Goal: Task Accomplishment & Management: Use online tool/utility

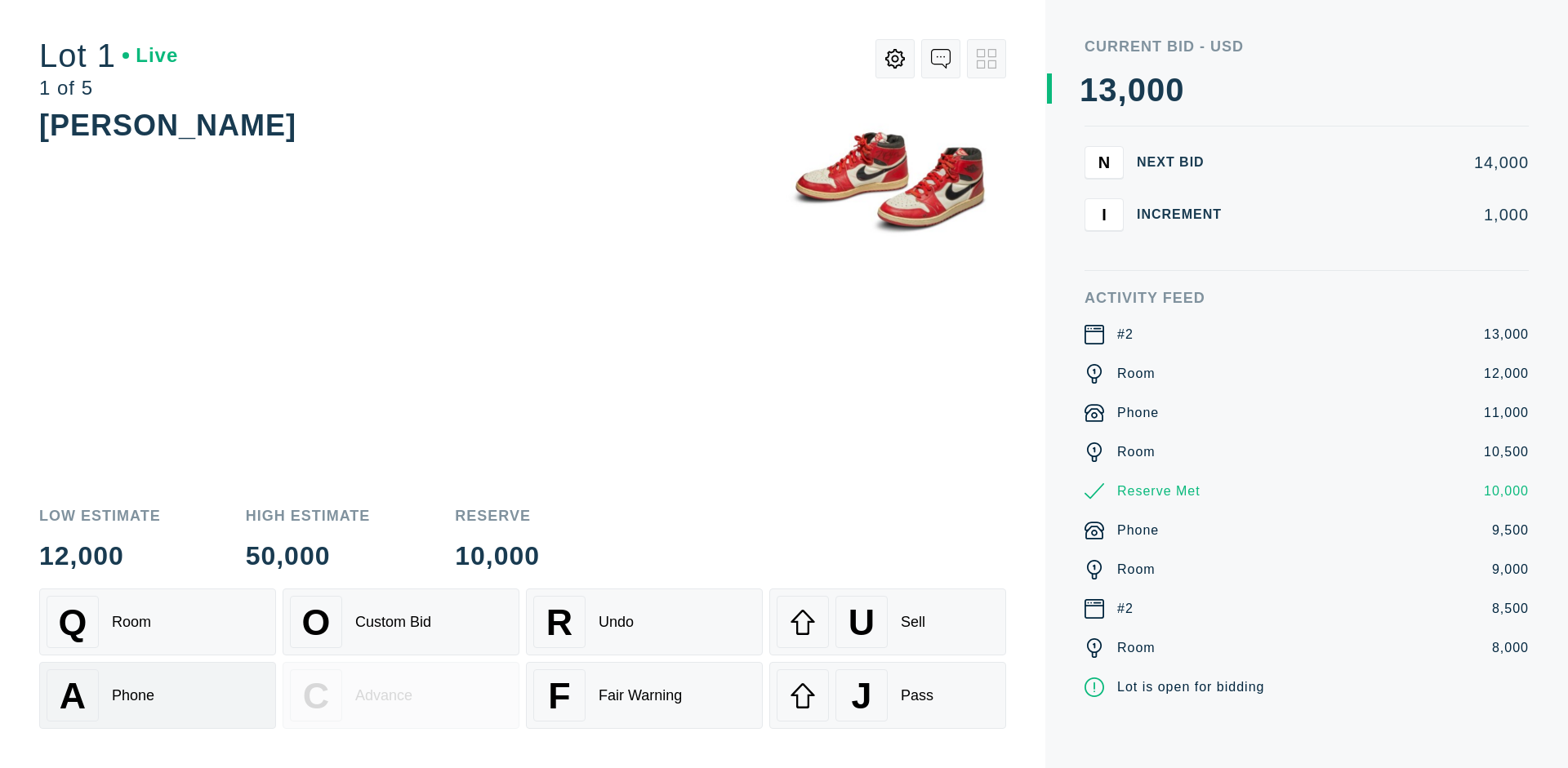
click at [158, 695] on div "A Phone" at bounding box center [157, 695] width 222 height 52
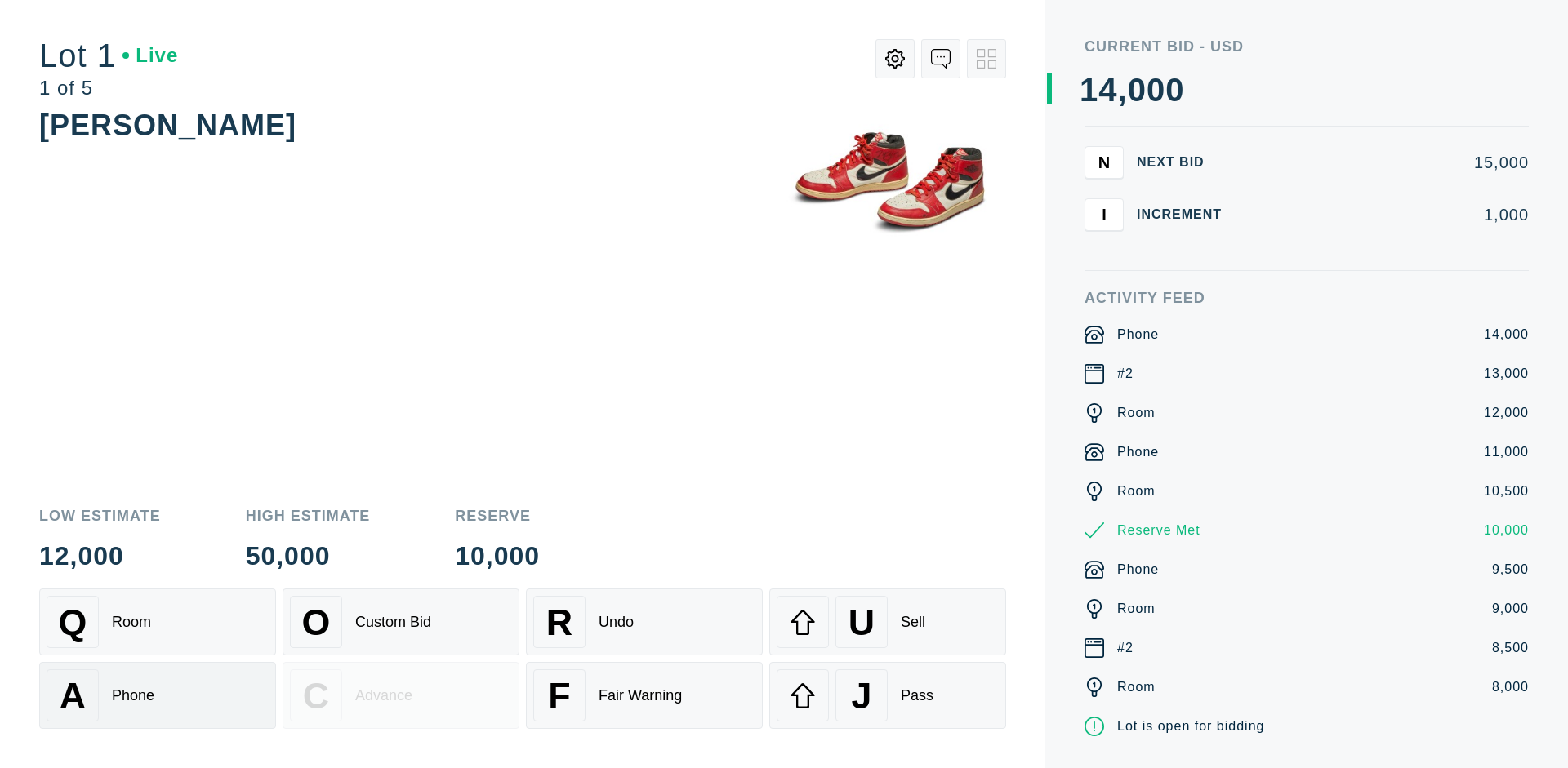
click at [158, 622] on div "Q Room" at bounding box center [157, 622] width 222 height 52
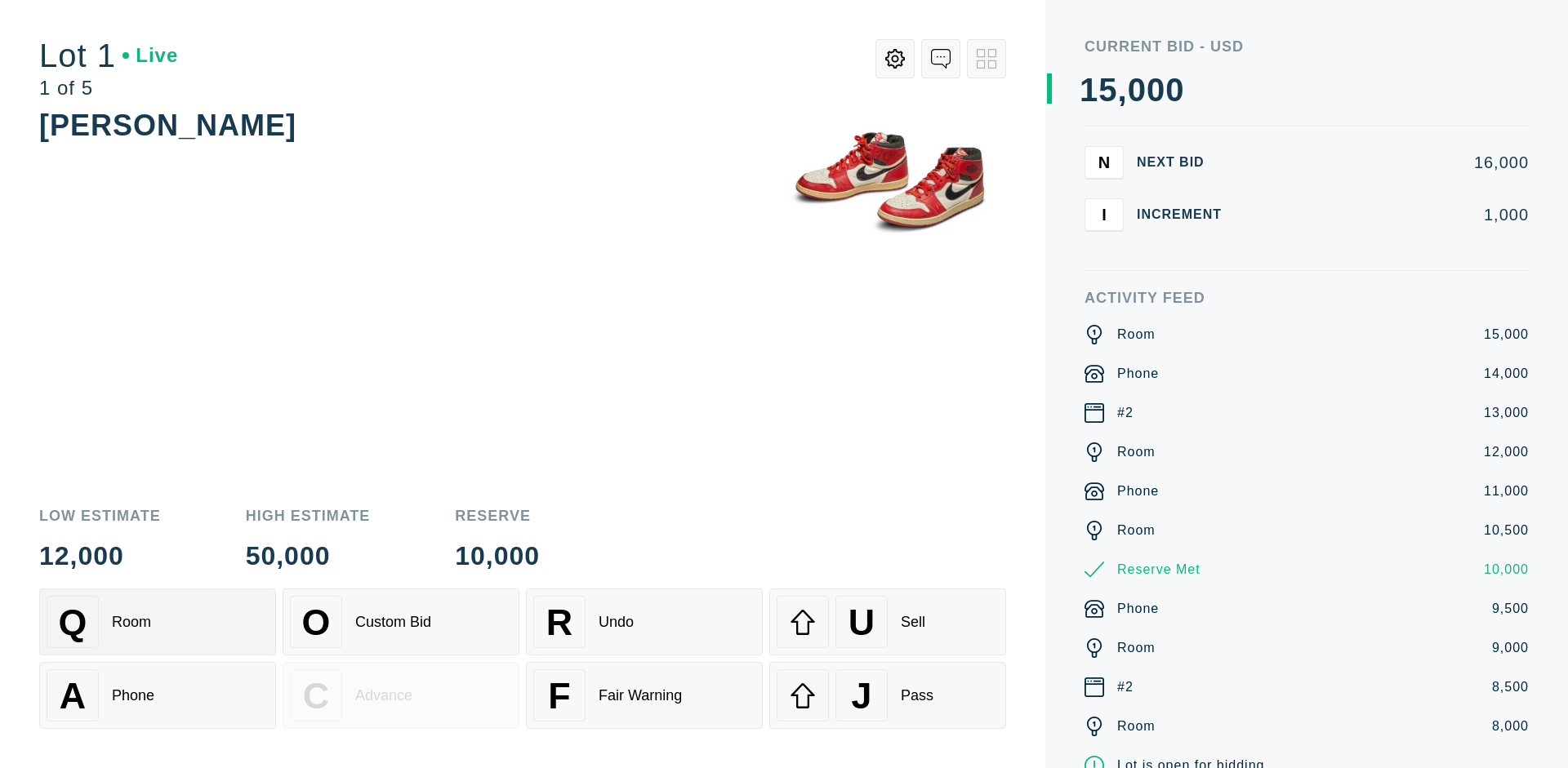
click at [644, 622] on div "R Undo" at bounding box center [643, 622] width 222 height 52
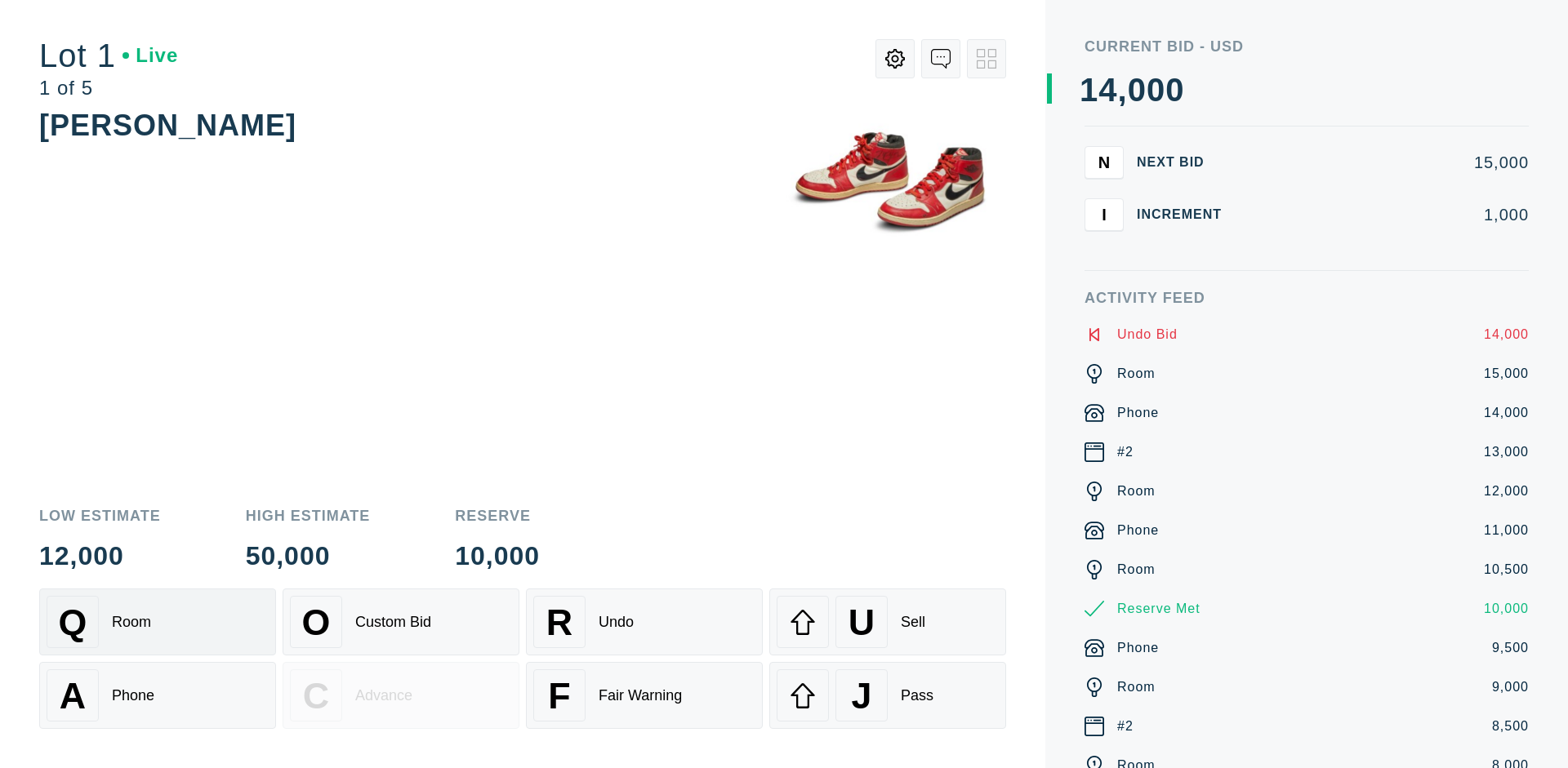
click at [158, 622] on div "Q Room" at bounding box center [157, 622] width 222 height 52
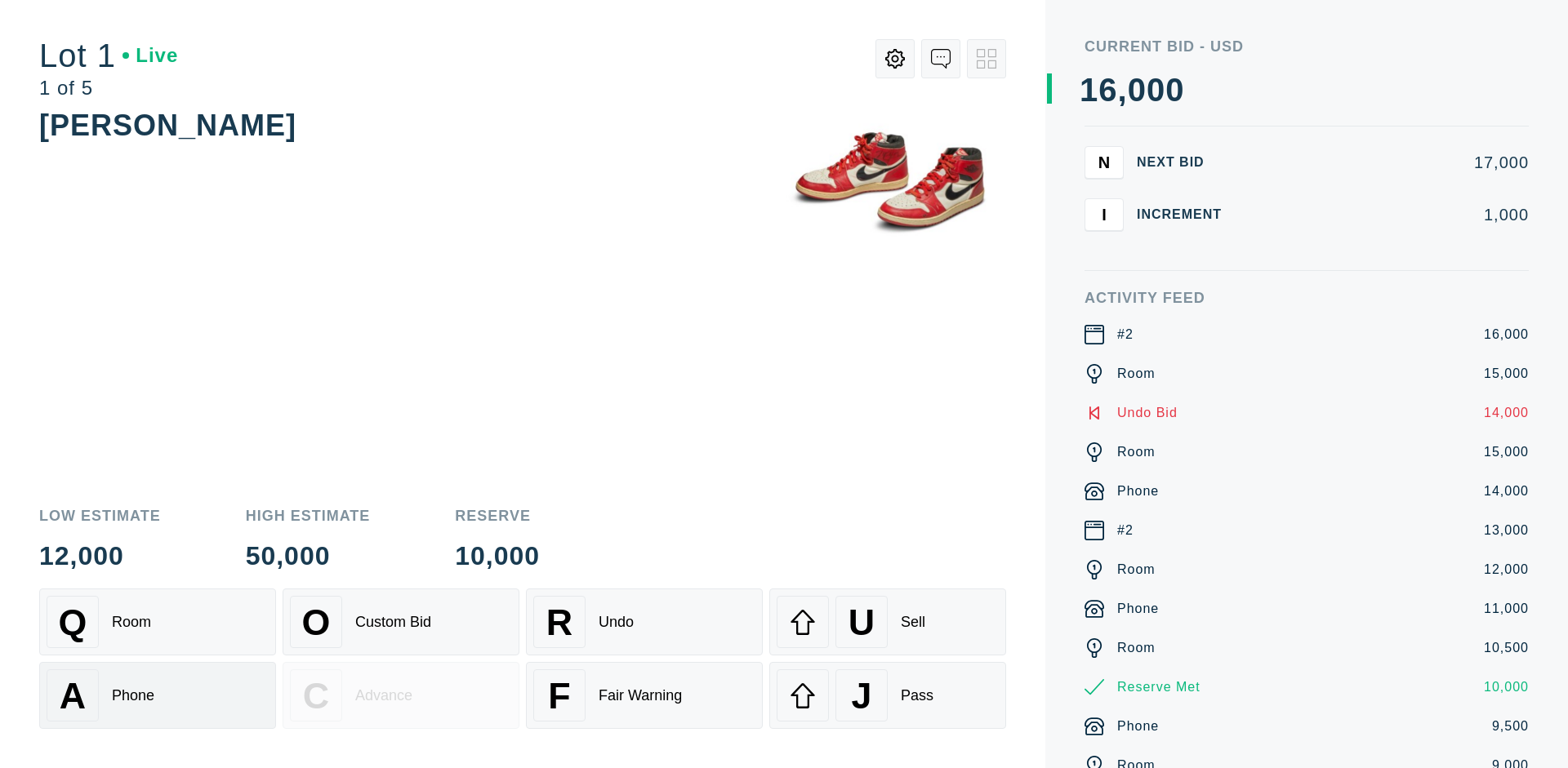
click at [158, 695] on div "A Phone" at bounding box center [157, 695] width 222 height 52
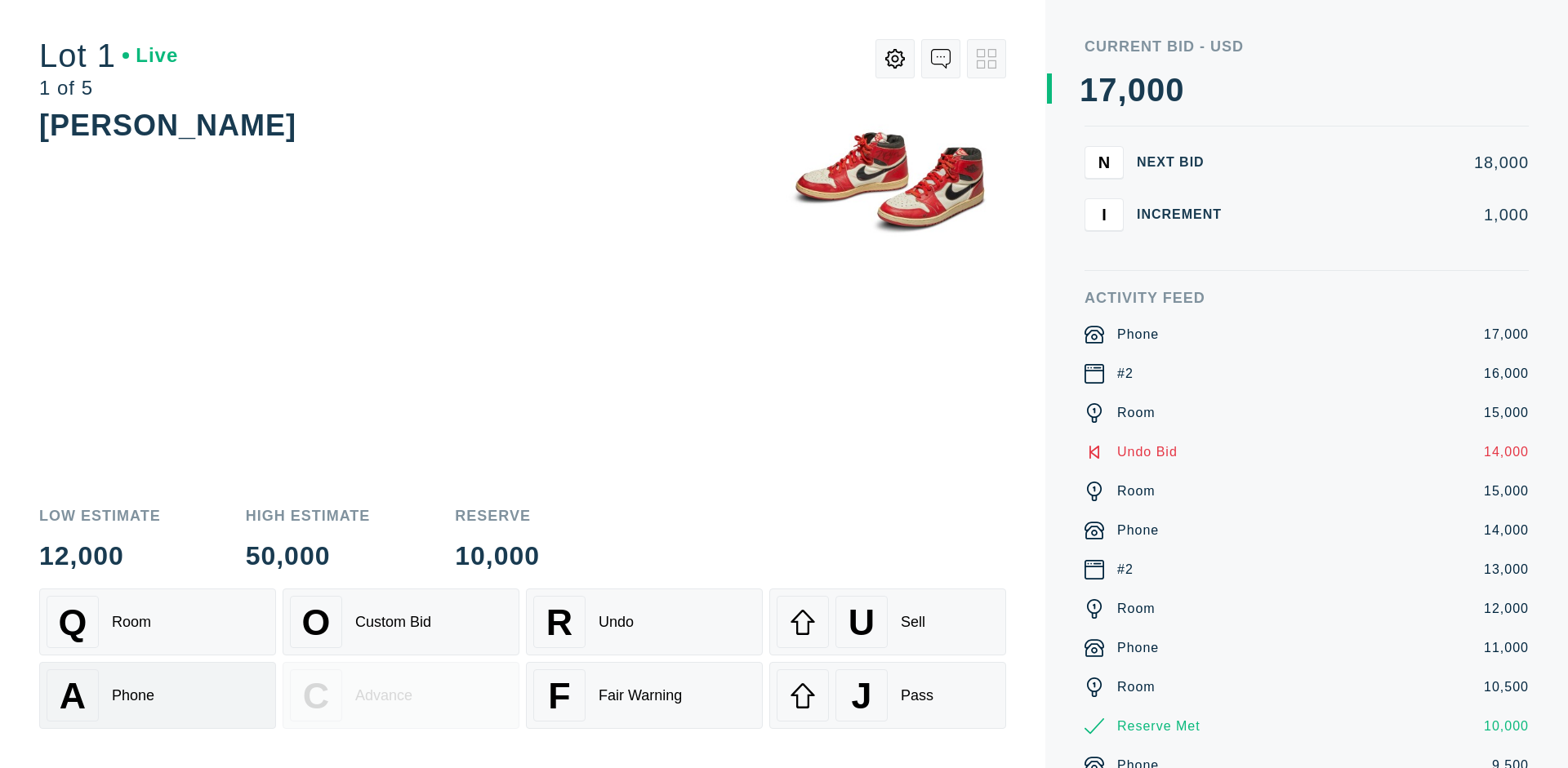
click at [158, 622] on div "Q Room" at bounding box center [157, 622] width 222 height 52
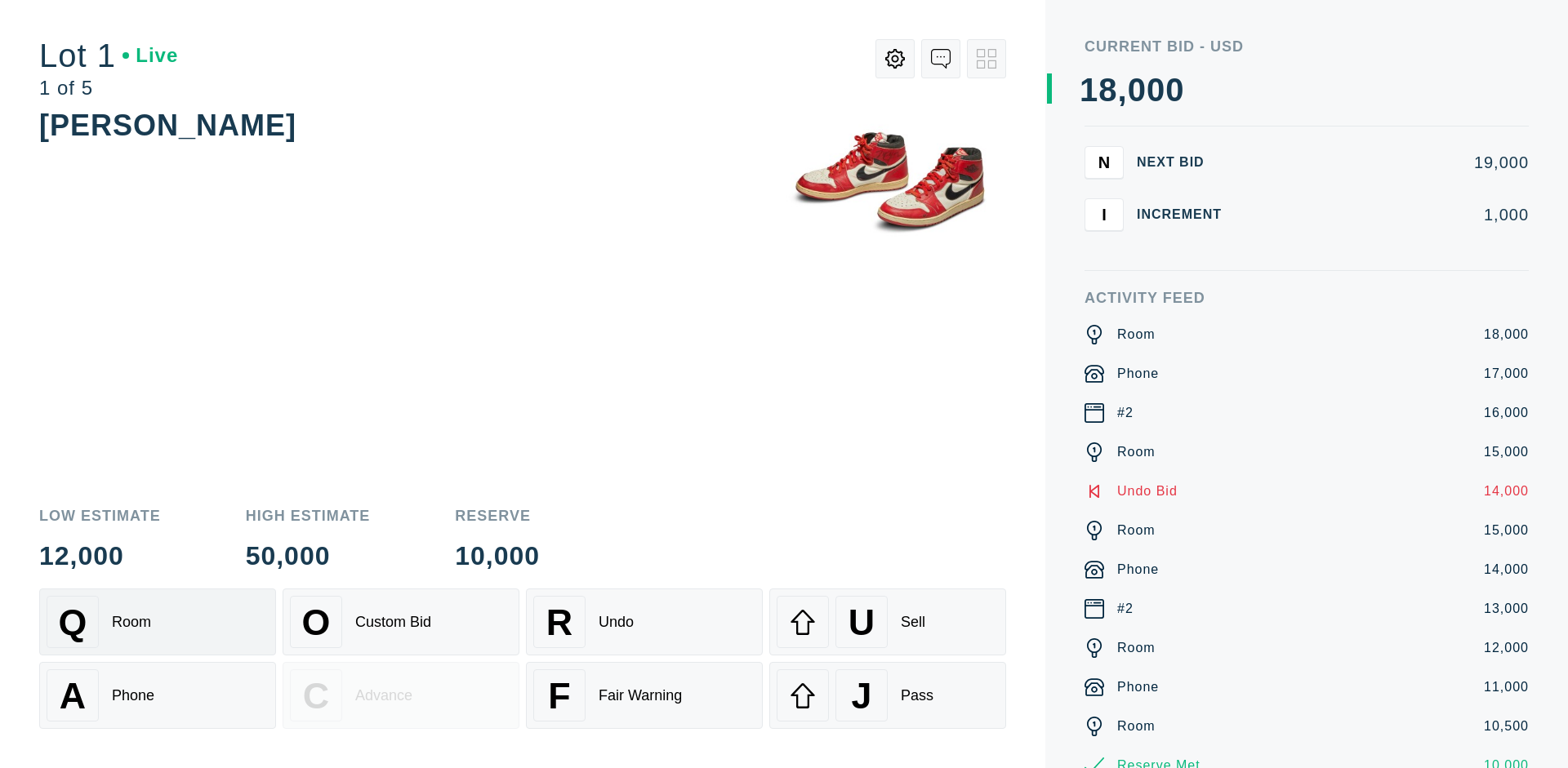
click at [644, 622] on div "R Undo" at bounding box center [643, 622] width 222 height 52
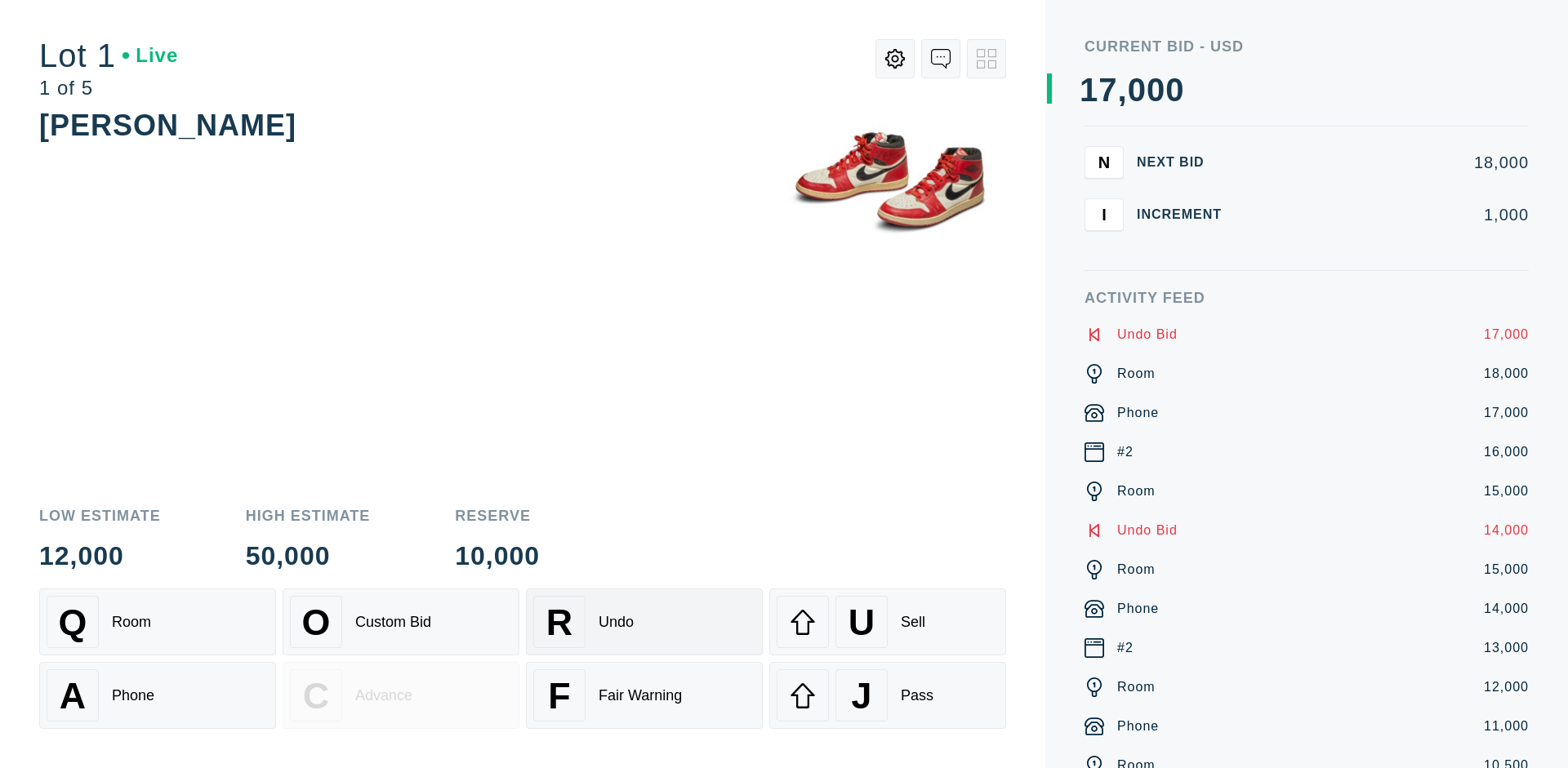
click at [887, 622] on div "U Sell" at bounding box center [887, 622] width 222 height 52
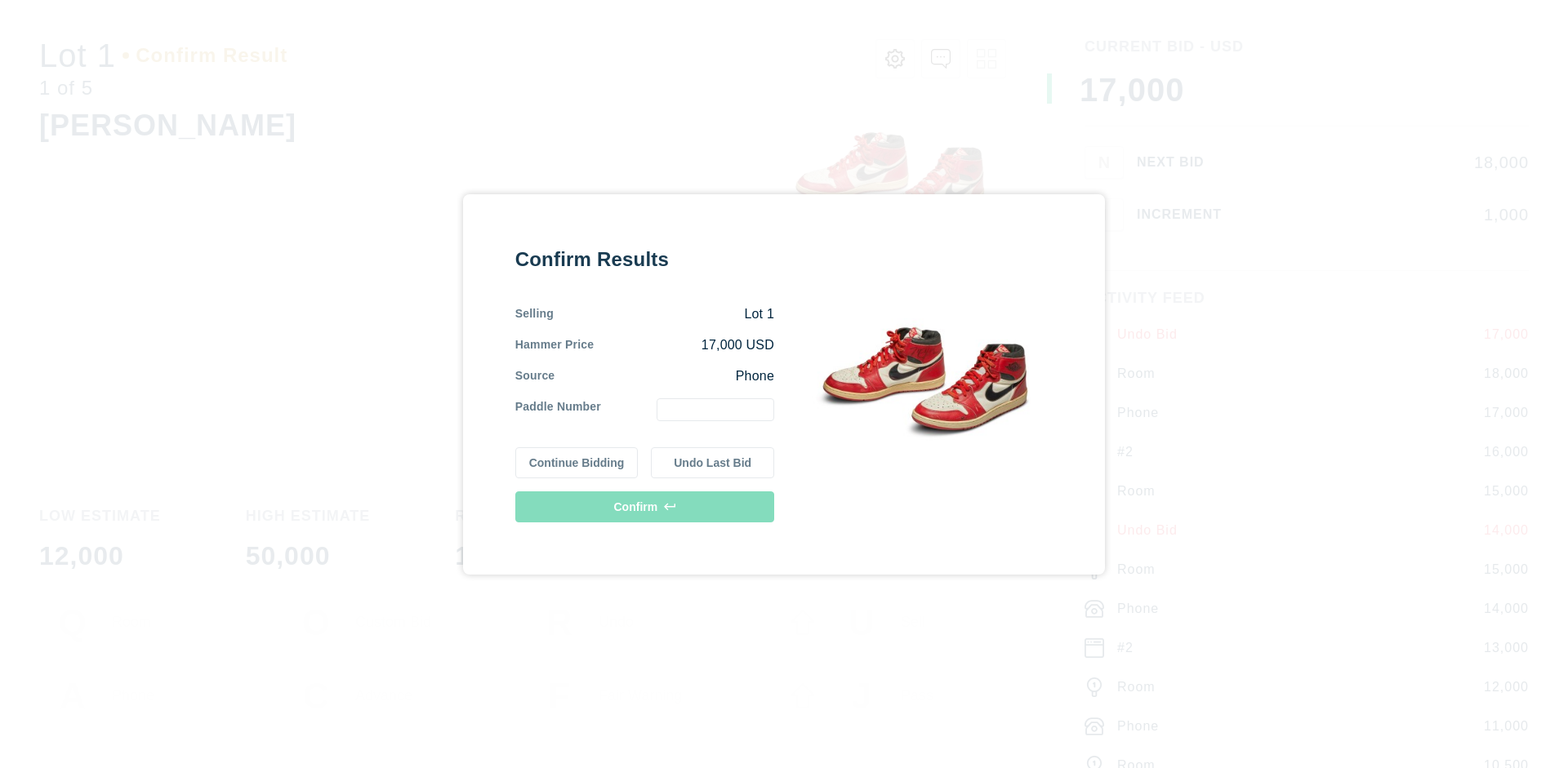
click at [578, 462] on button "Continue Bidding" at bounding box center [577, 462] width 123 height 31
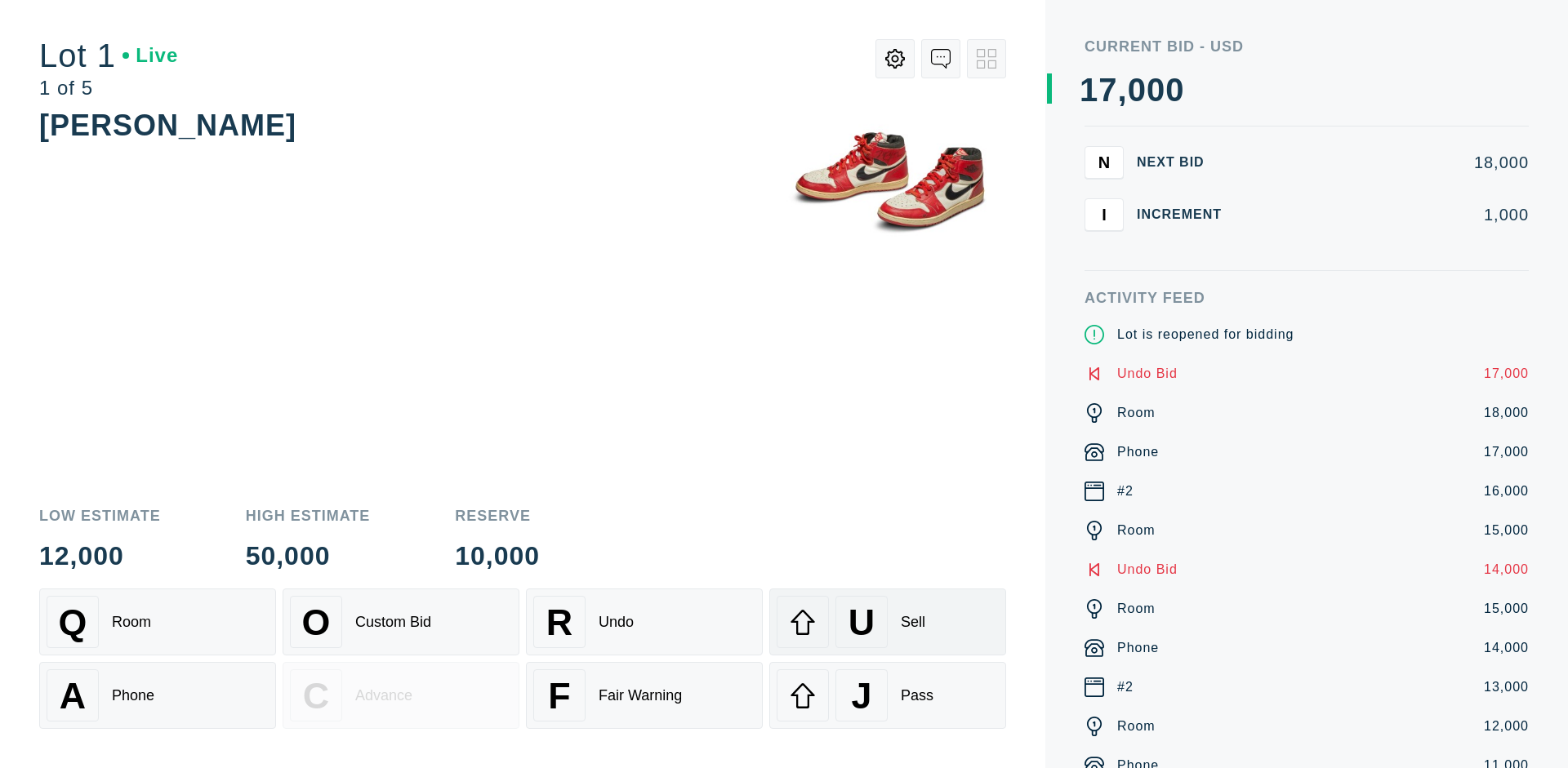
click at [887, 622] on div "U Sell" at bounding box center [887, 622] width 222 height 52
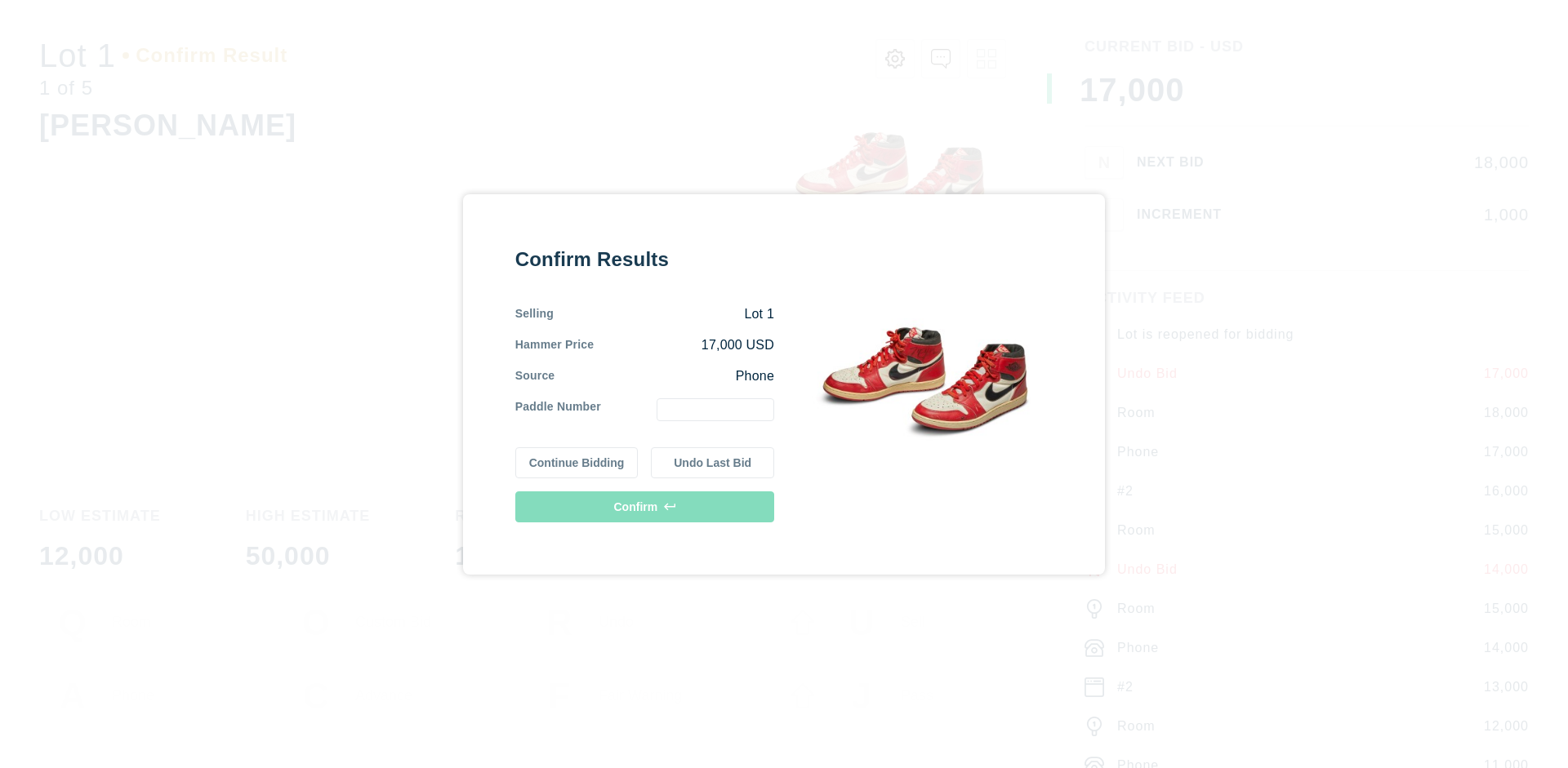
click at [713, 462] on button "Undo Last Bid" at bounding box center [713, 462] width 123 height 31
click at [578, 459] on button "Continue Bidding" at bounding box center [577, 460] width 123 height 31
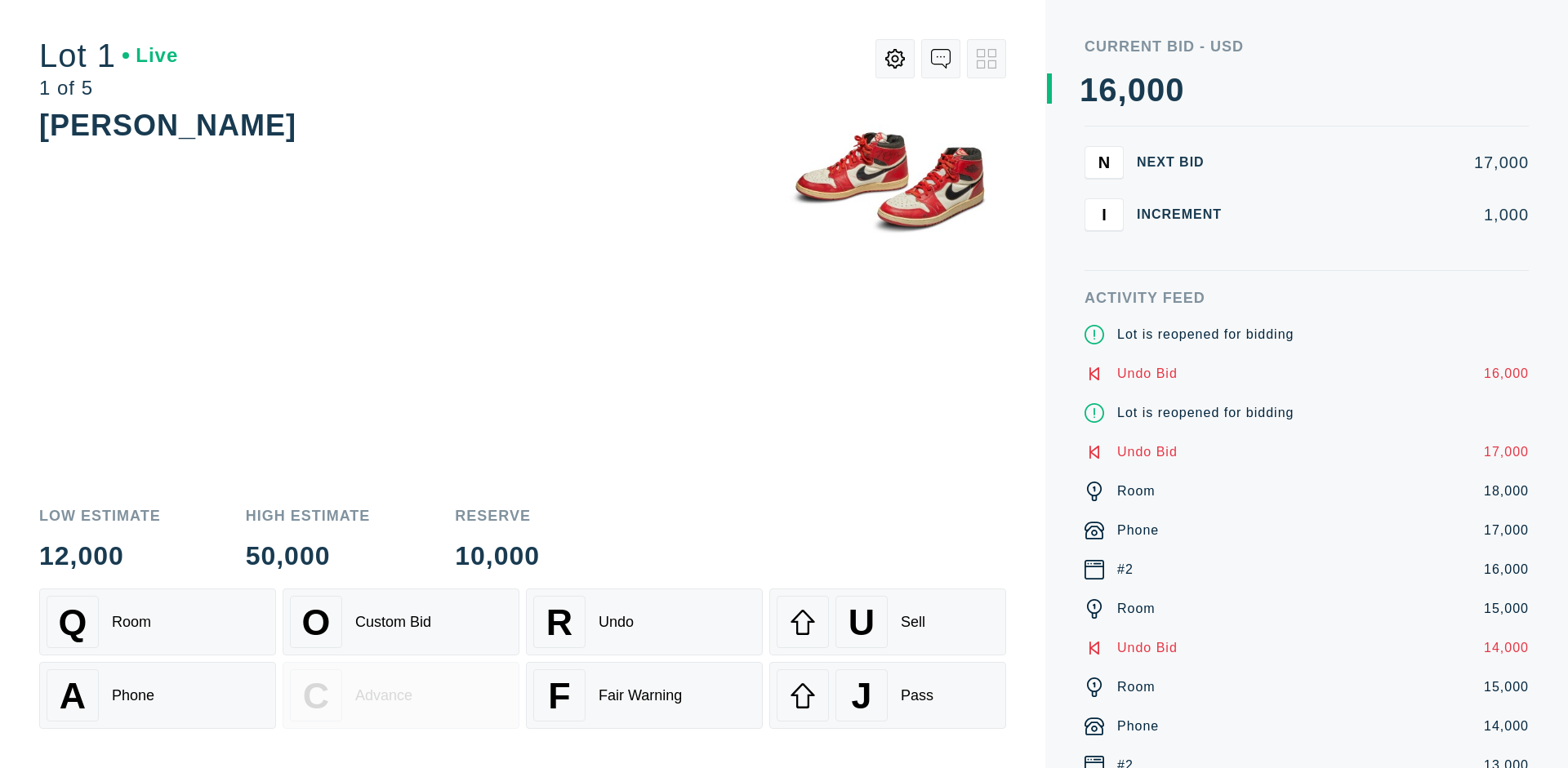
click at [887, 695] on div "J Pass" at bounding box center [887, 695] width 222 height 52
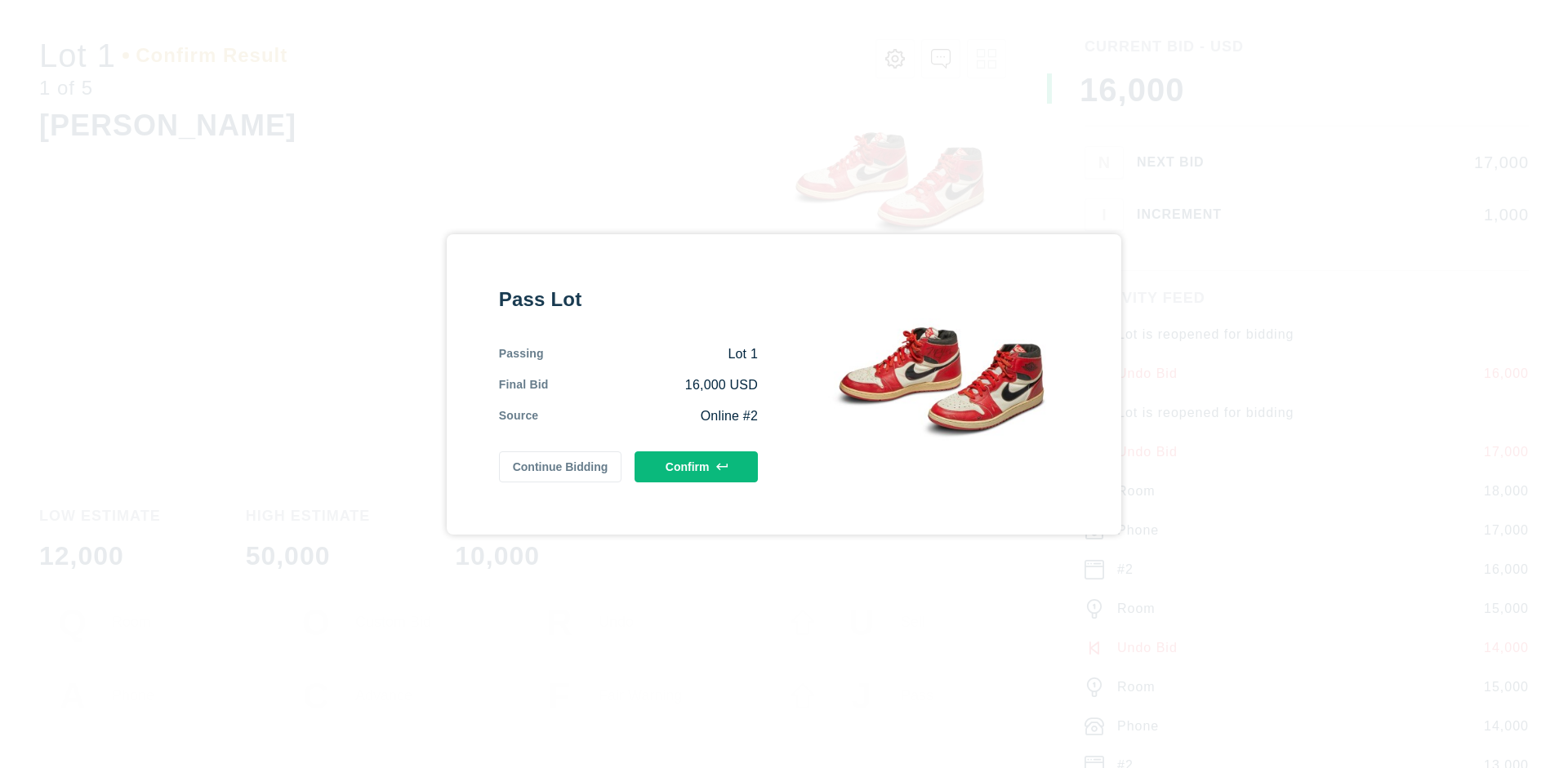
click at [697, 466] on button "Confirm" at bounding box center [696, 467] width 123 height 31
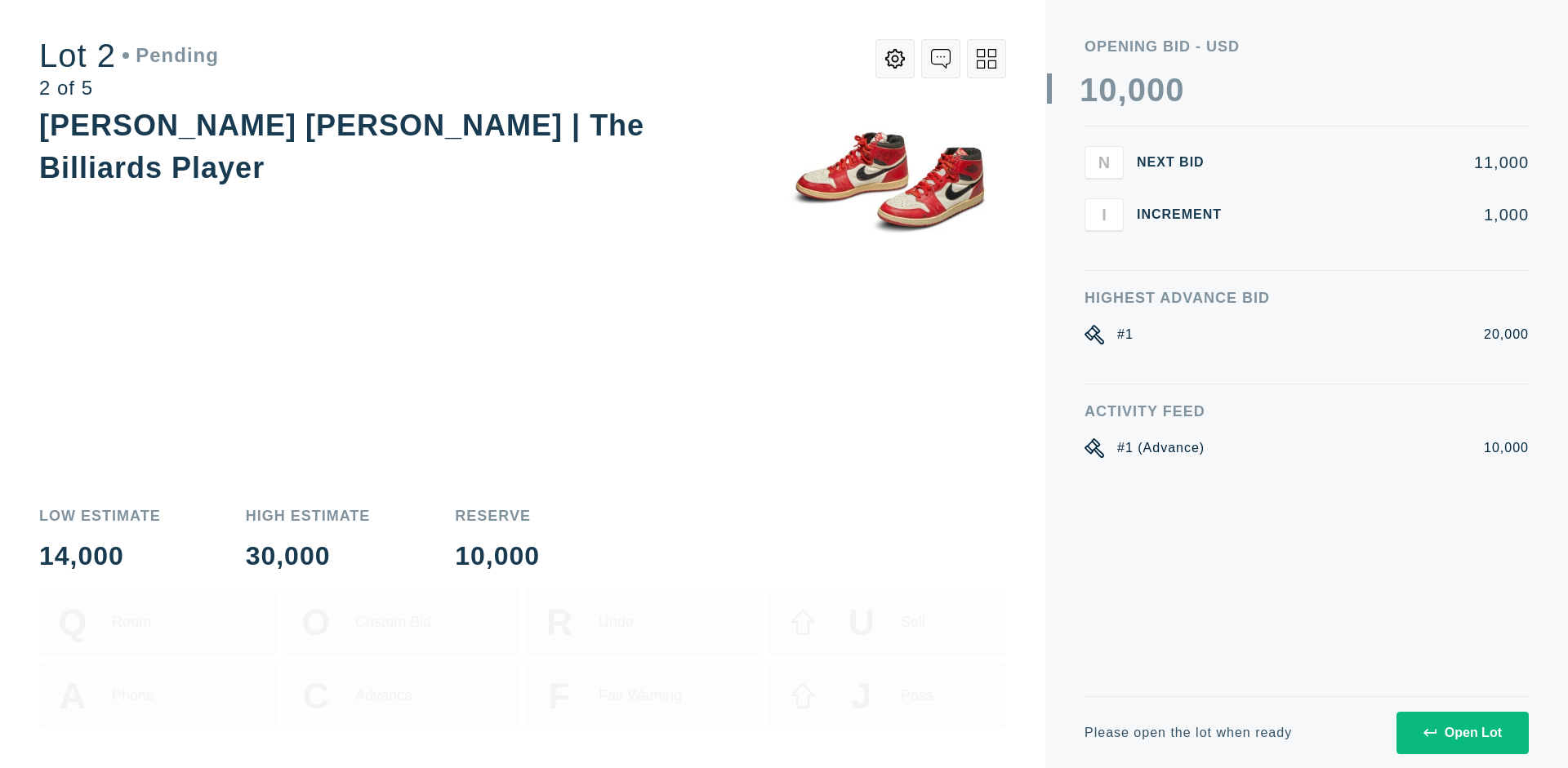
click at [1462, 732] on div "Open Lot" at bounding box center [1462, 733] width 79 height 14
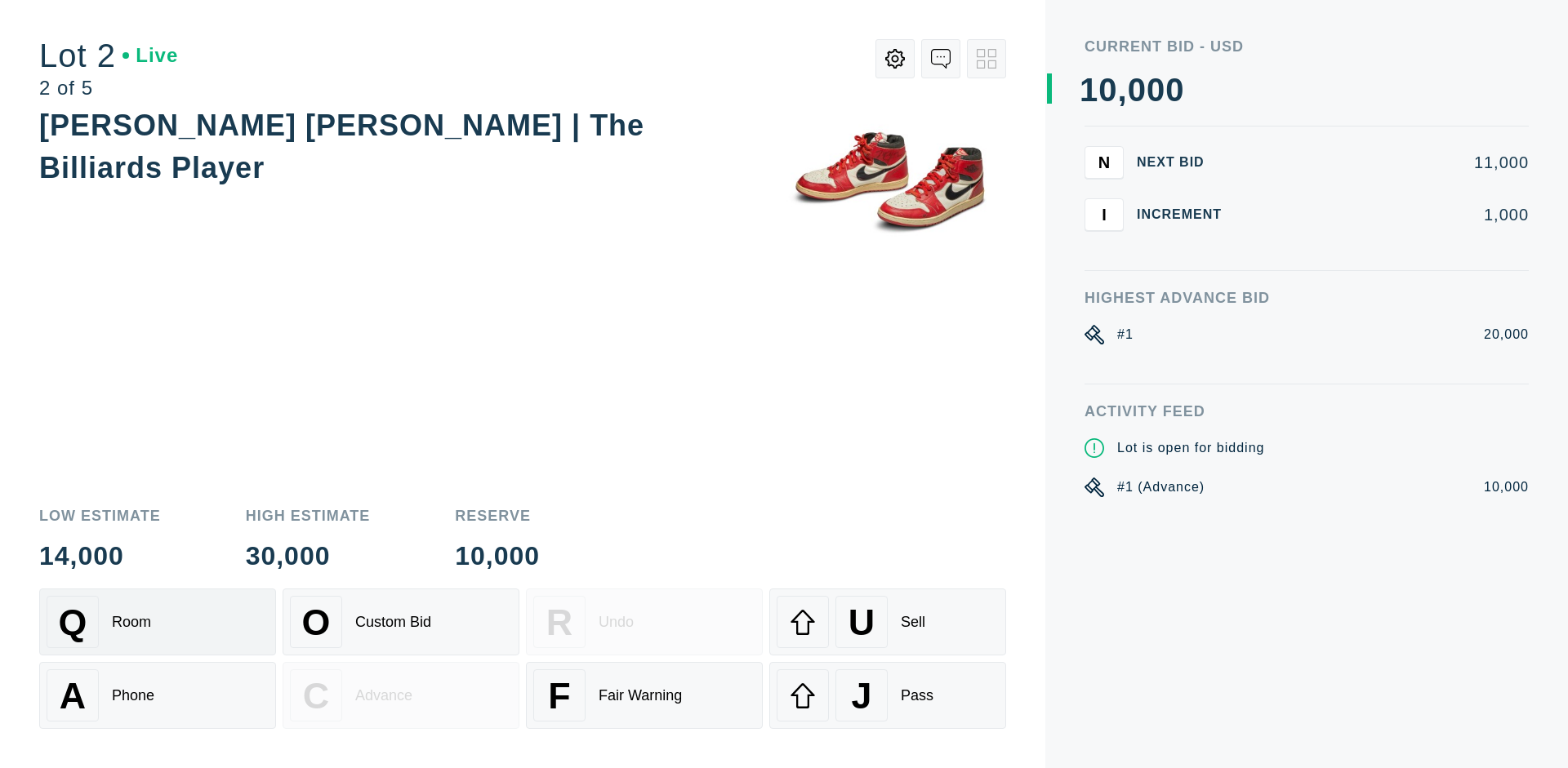
click at [158, 622] on div "Q Room" at bounding box center [157, 622] width 222 height 52
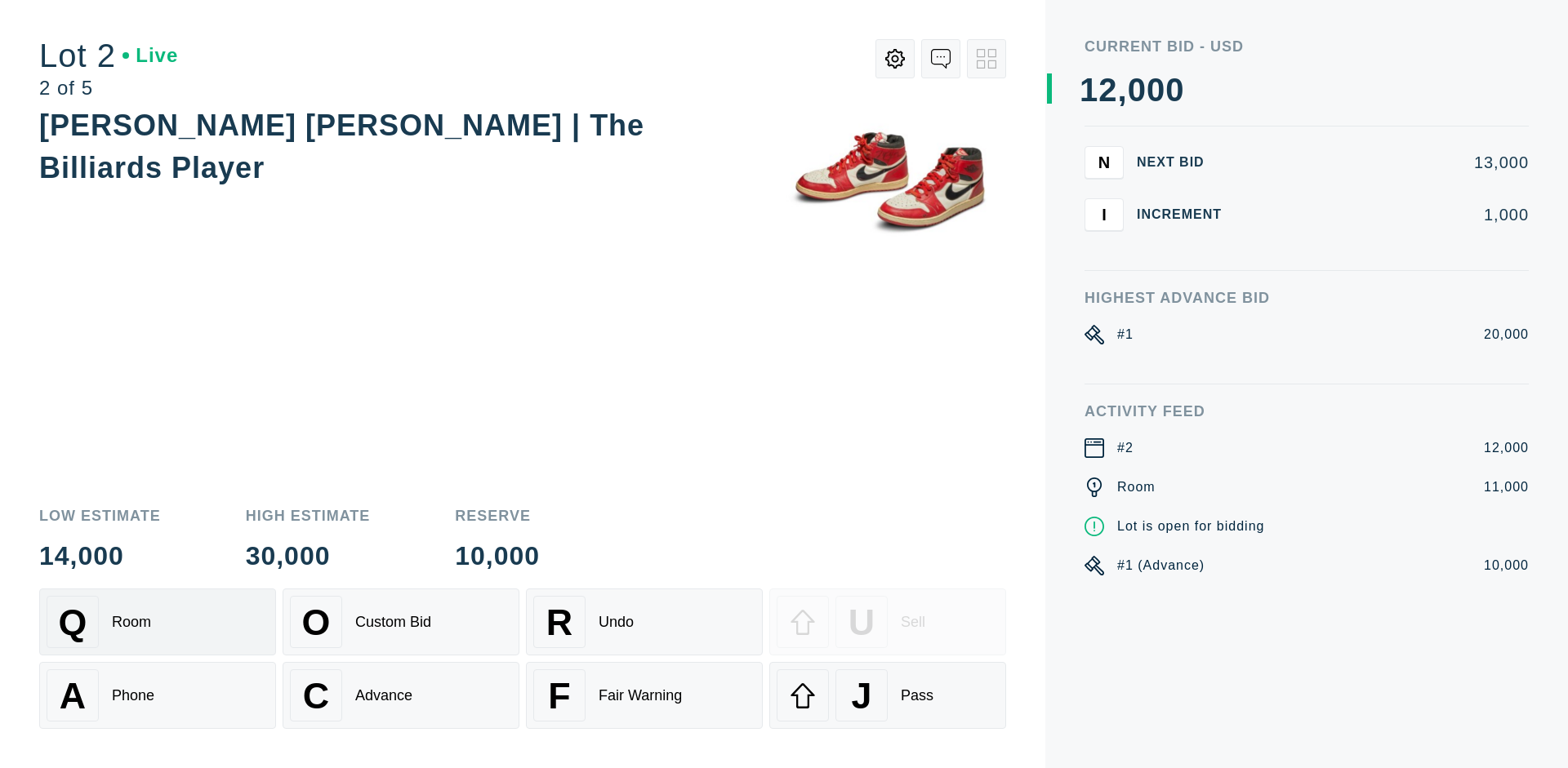
click at [401, 695] on div "Advance" at bounding box center [384, 695] width 57 height 17
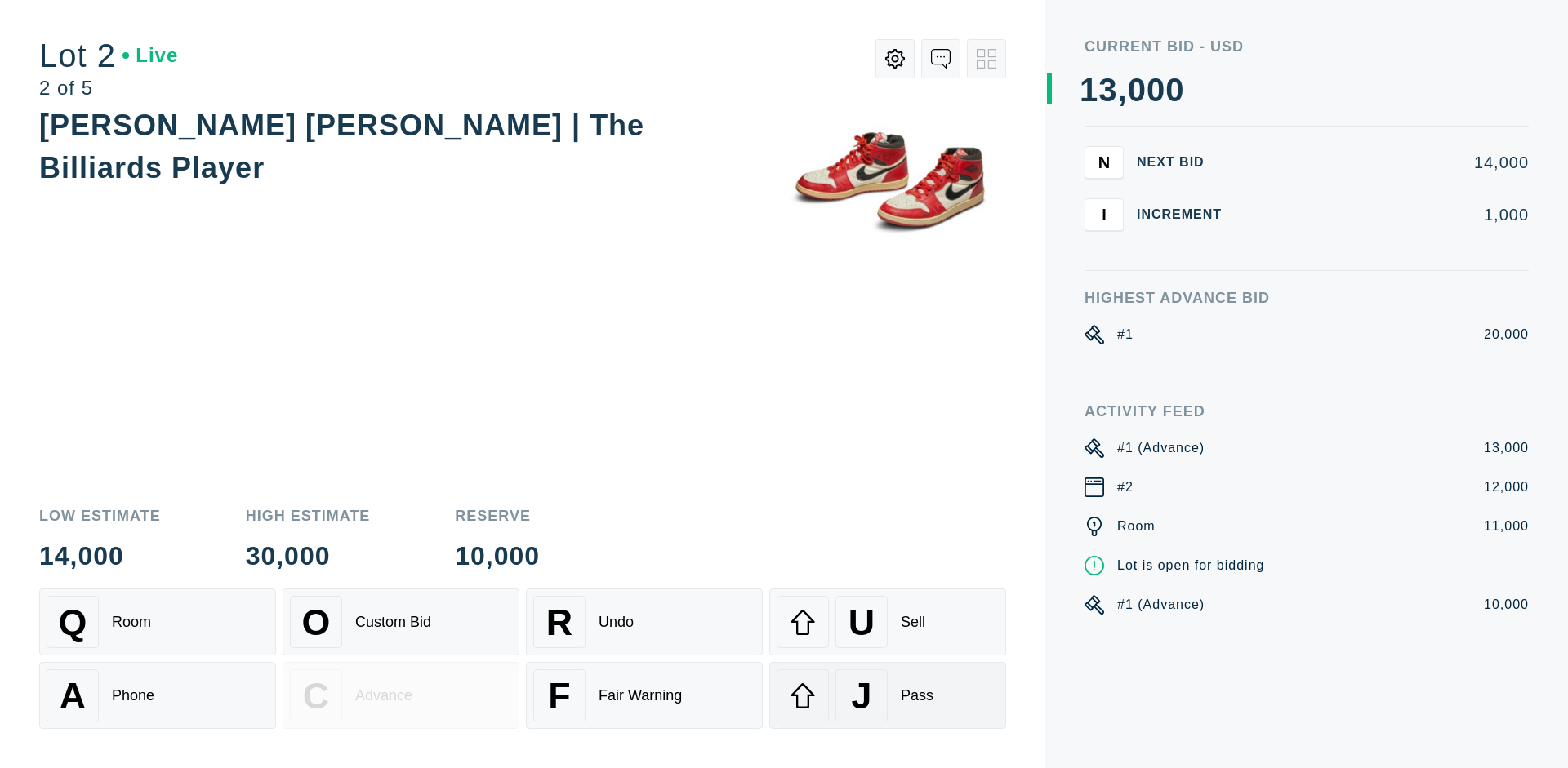
click at [887, 695] on div "J Pass" at bounding box center [887, 695] width 222 height 52
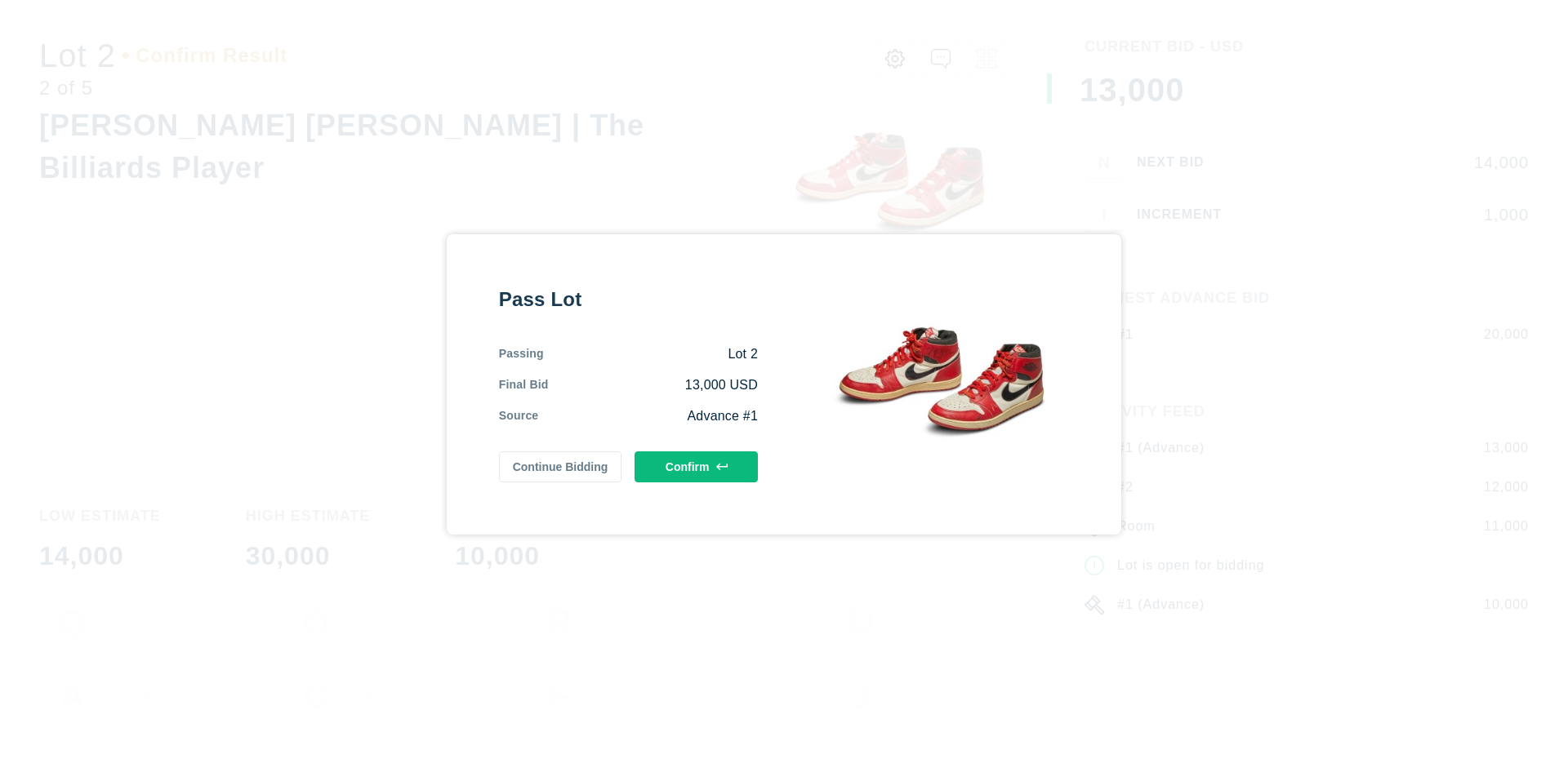
click at [697, 466] on button "Confirm" at bounding box center [696, 467] width 123 height 31
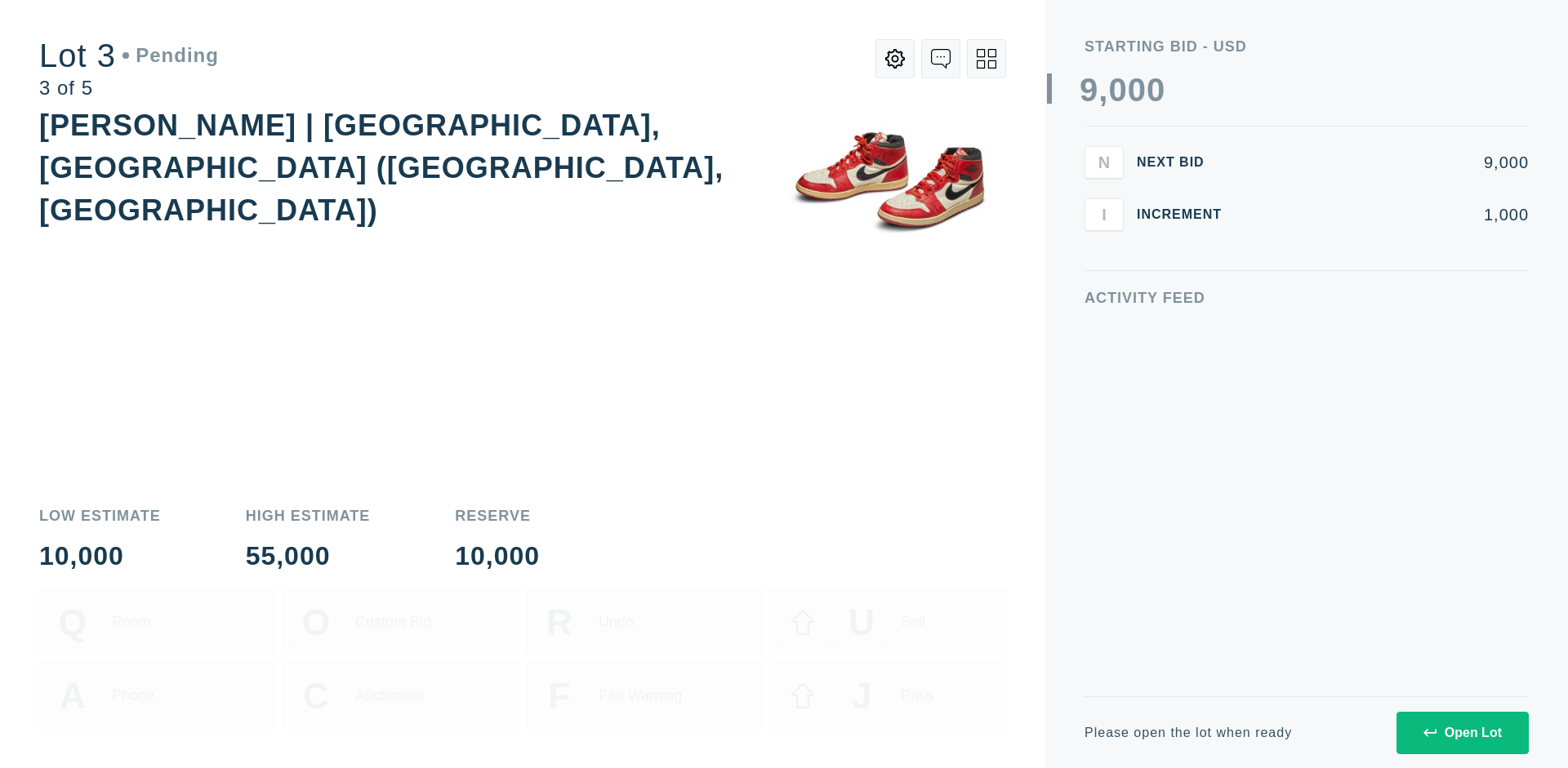
click at [1462, 732] on div "Open Lot" at bounding box center [1462, 733] width 79 height 14
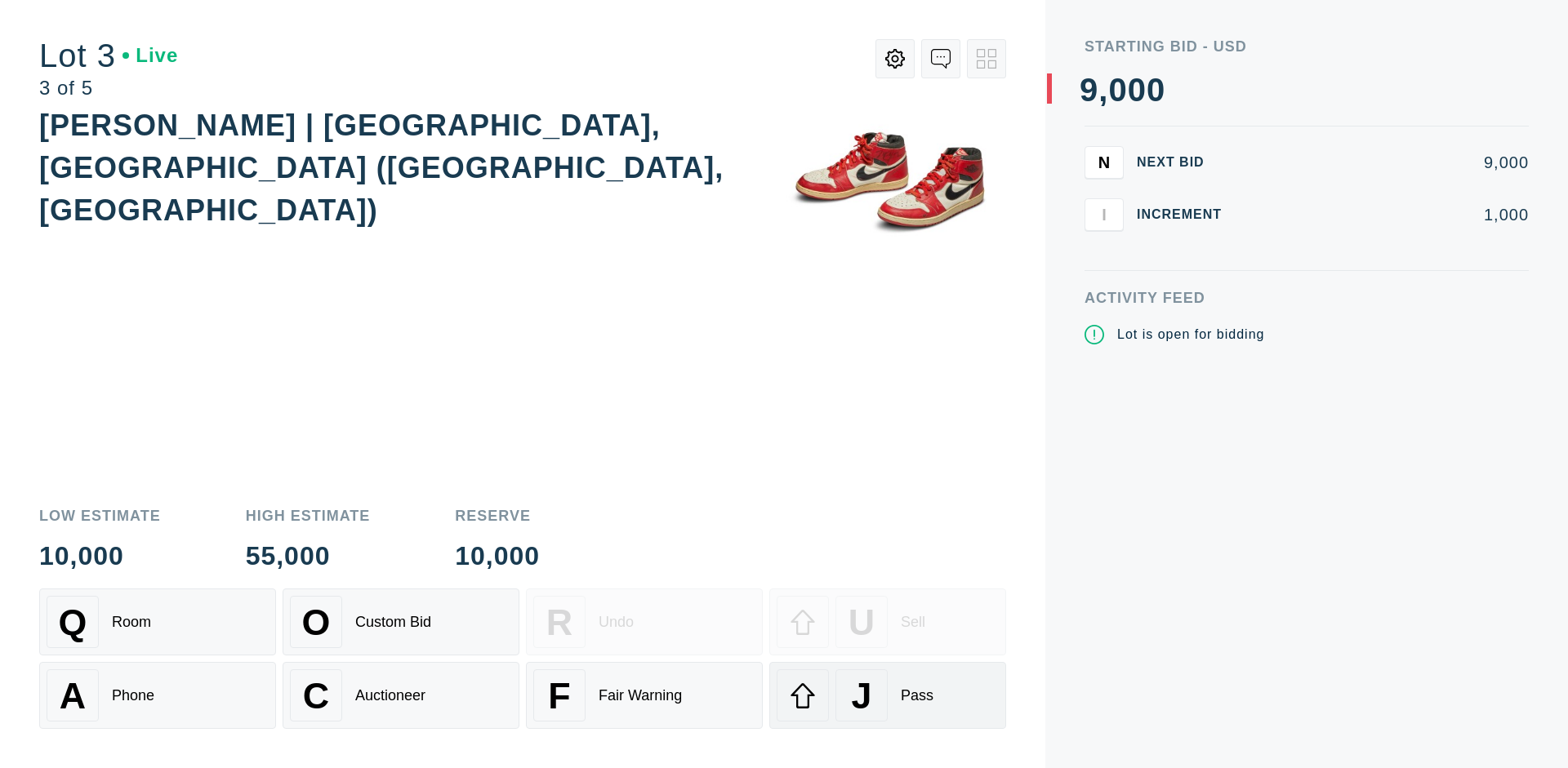
click at [887, 695] on div "J Pass" at bounding box center [887, 695] width 222 height 52
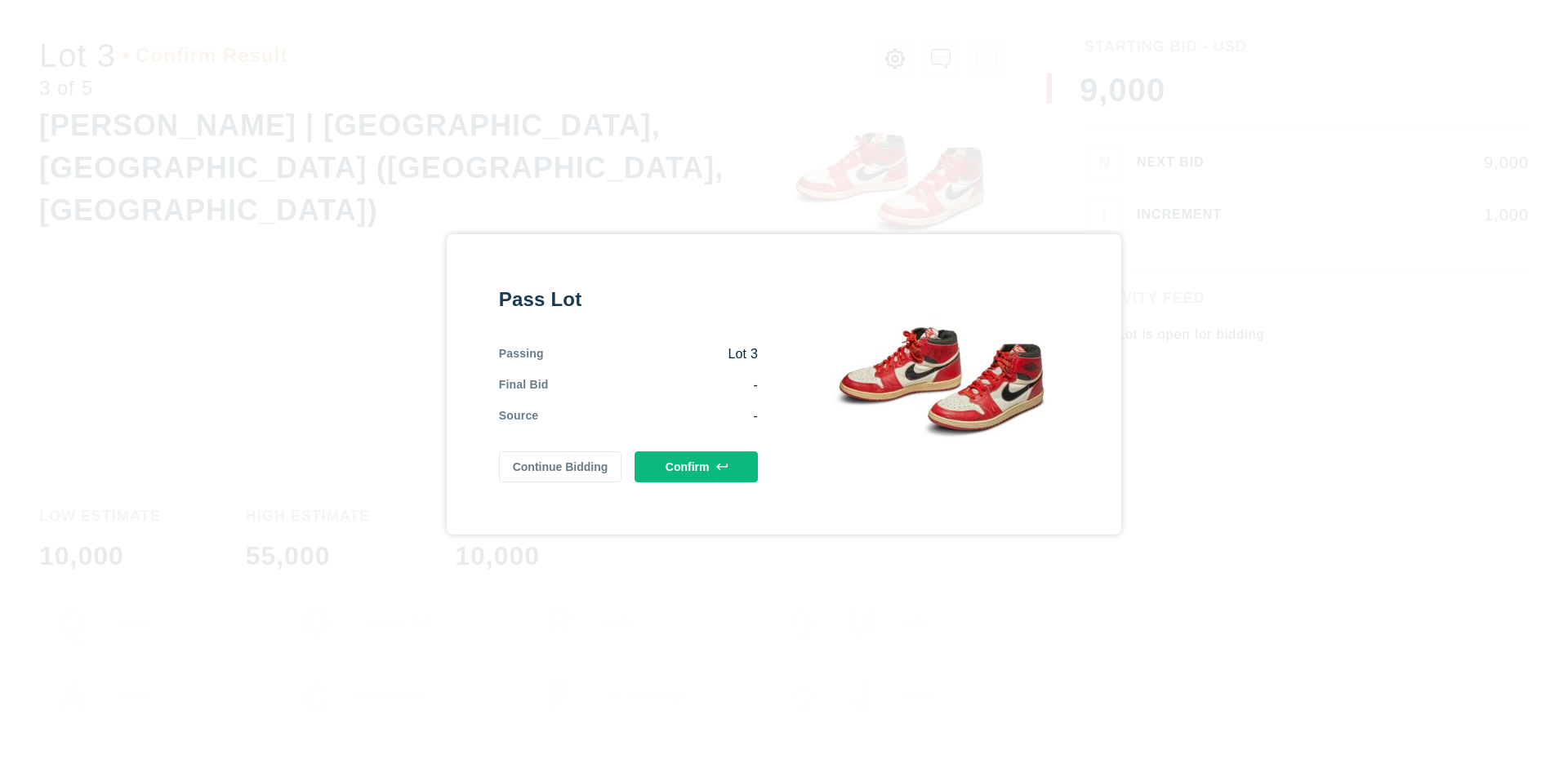
click at [697, 466] on button "Confirm" at bounding box center [696, 467] width 123 height 31
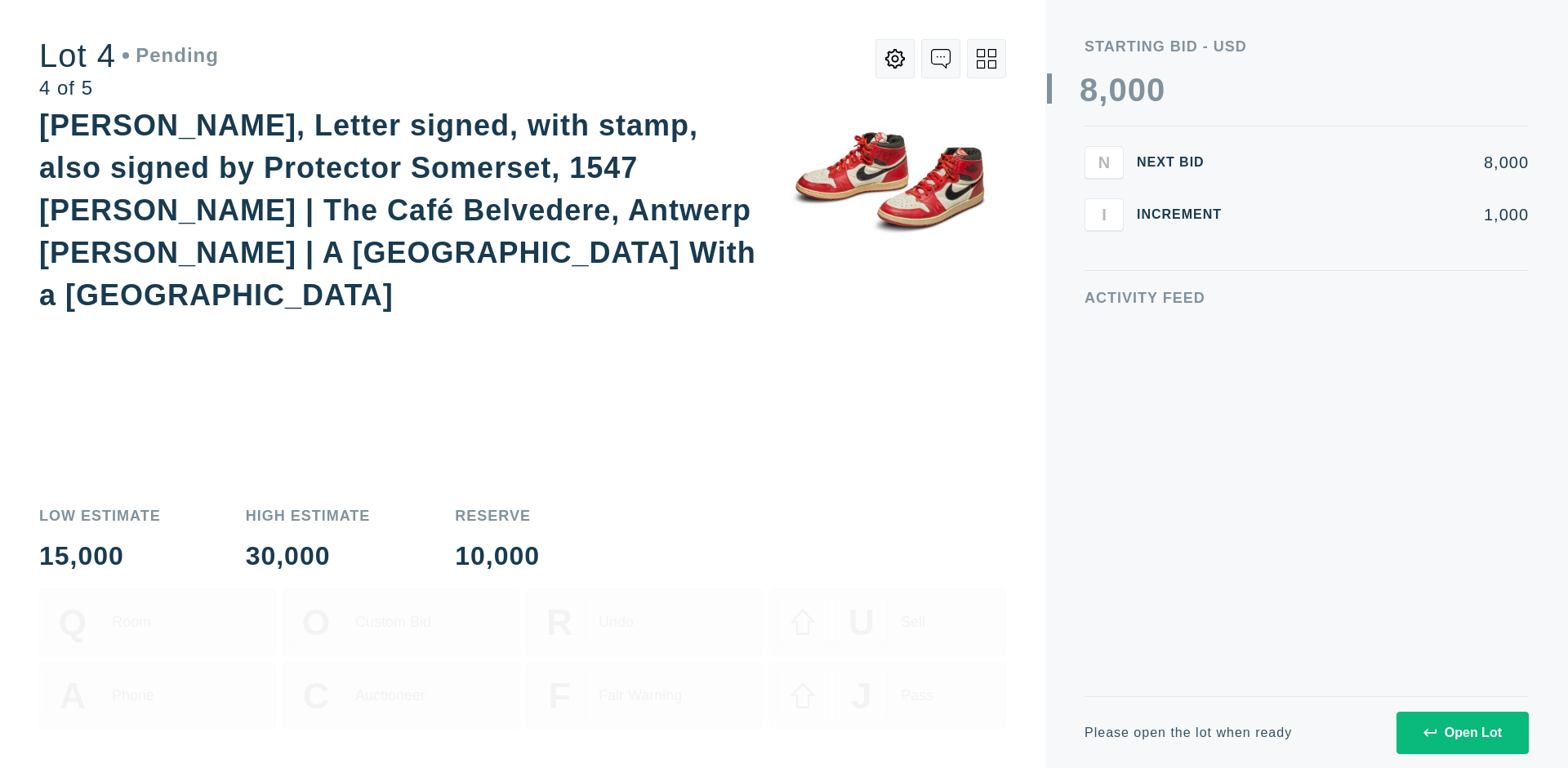
click at [1462, 732] on div "Open Lot" at bounding box center [1462, 733] width 79 height 14
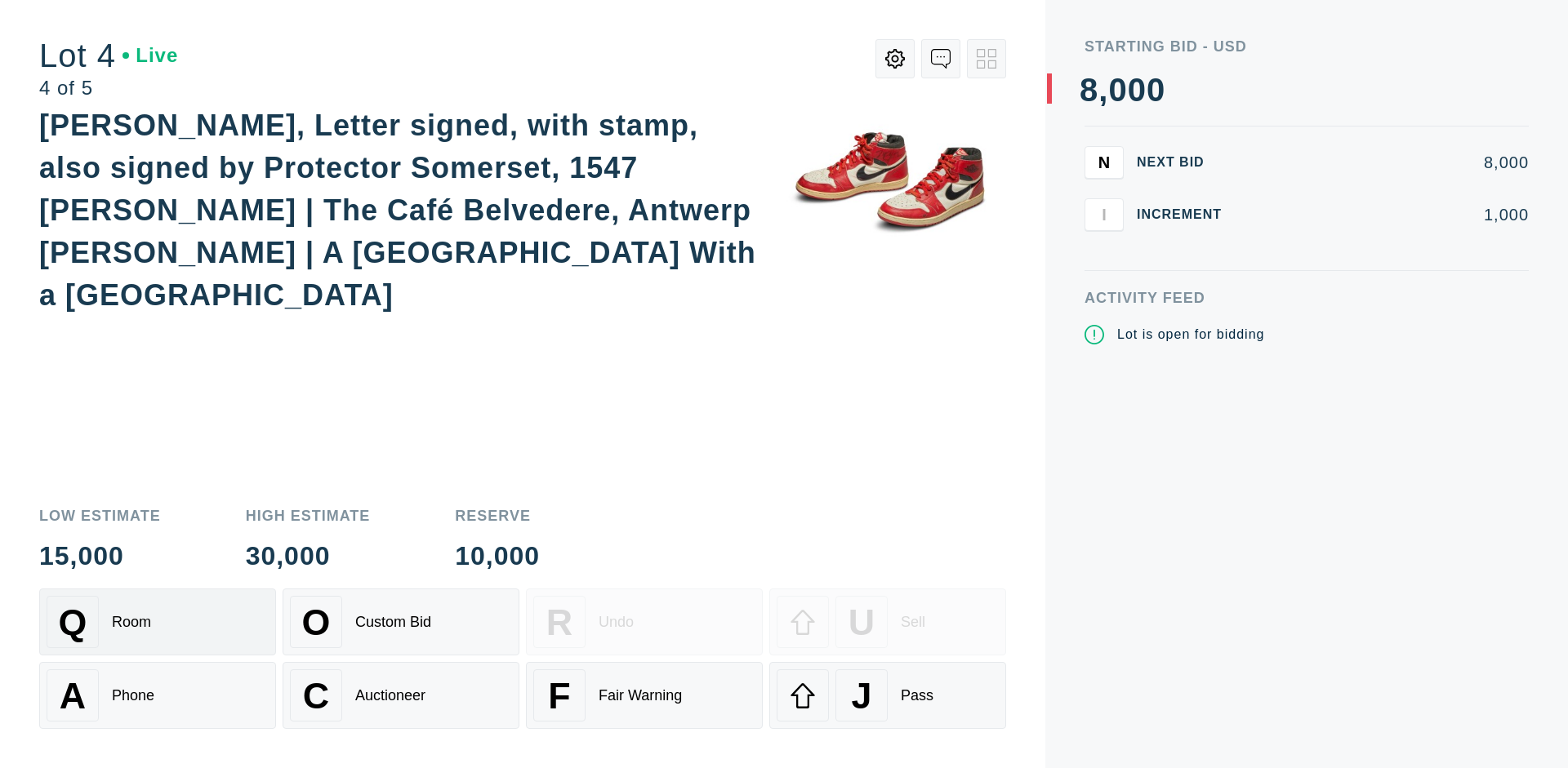
click at [158, 622] on div "Q Room" at bounding box center [157, 622] width 222 height 52
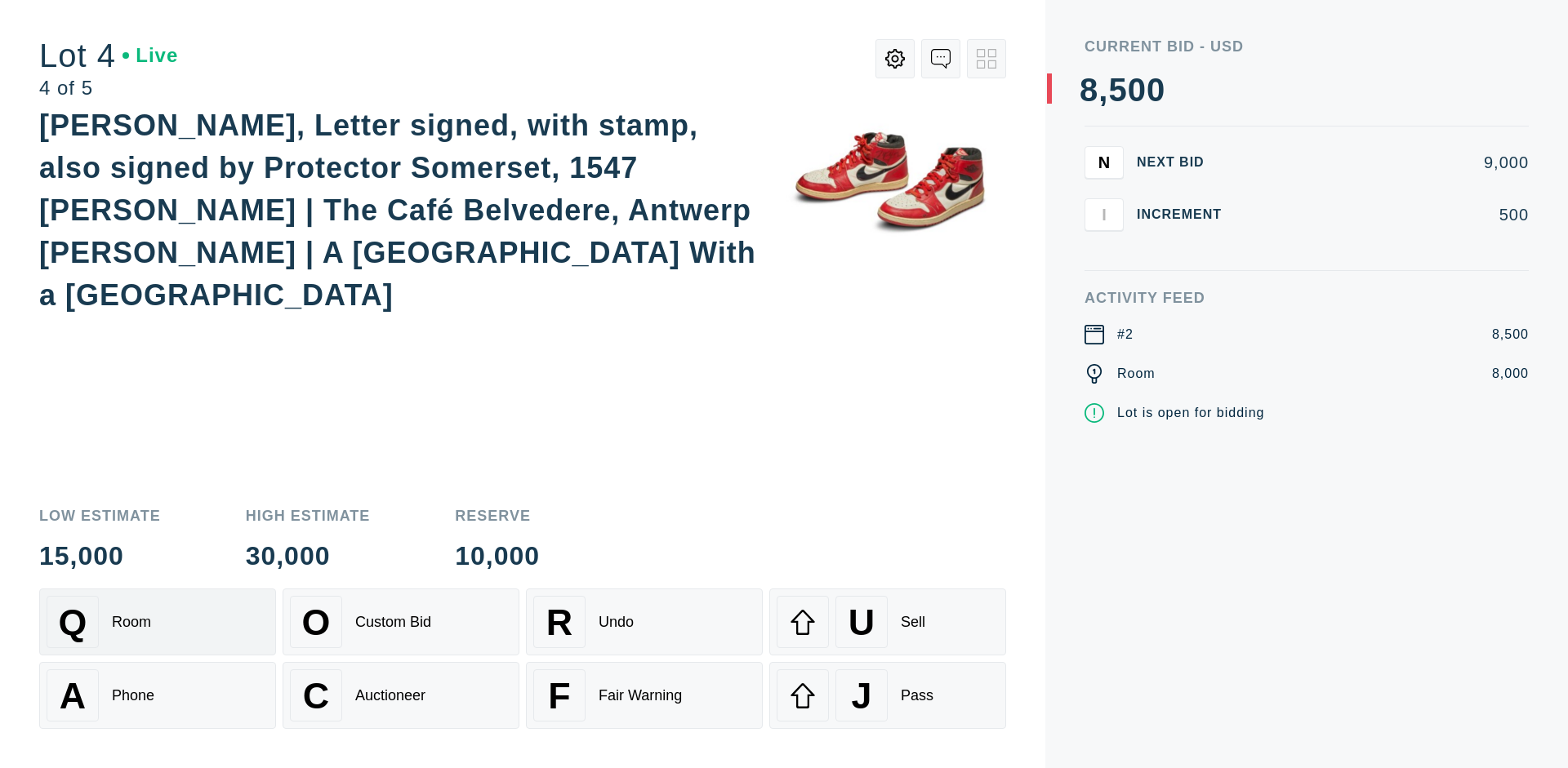
click at [401, 695] on div "Auctioneer" at bounding box center [390, 695] width 70 height 17
click at [887, 695] on div "J Pass" at bounding box center [887, 695] width 222 height 52
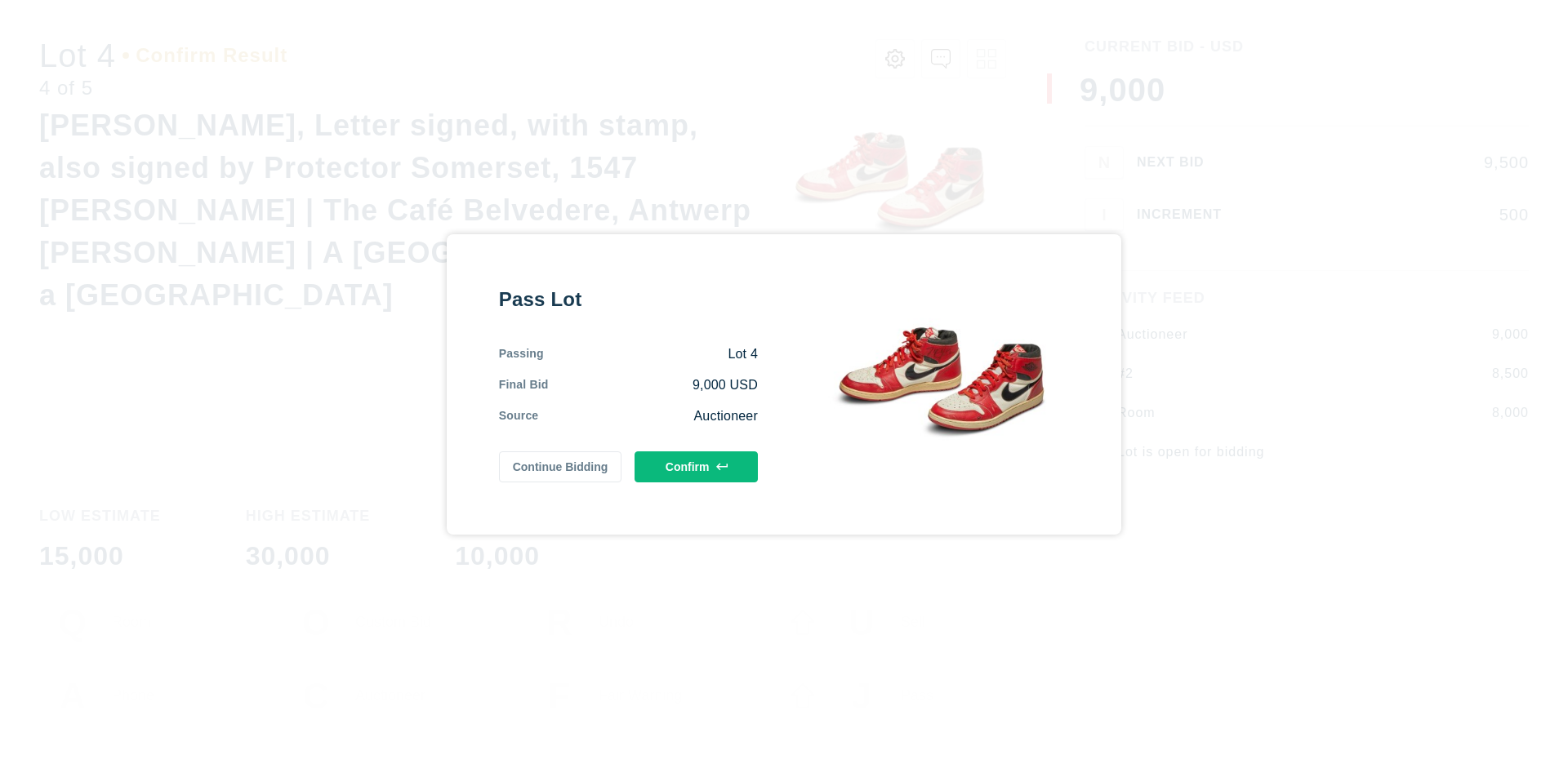
click at [697, 466] on button "Confirm" at bounding box center [696, 467] width 123 height 31
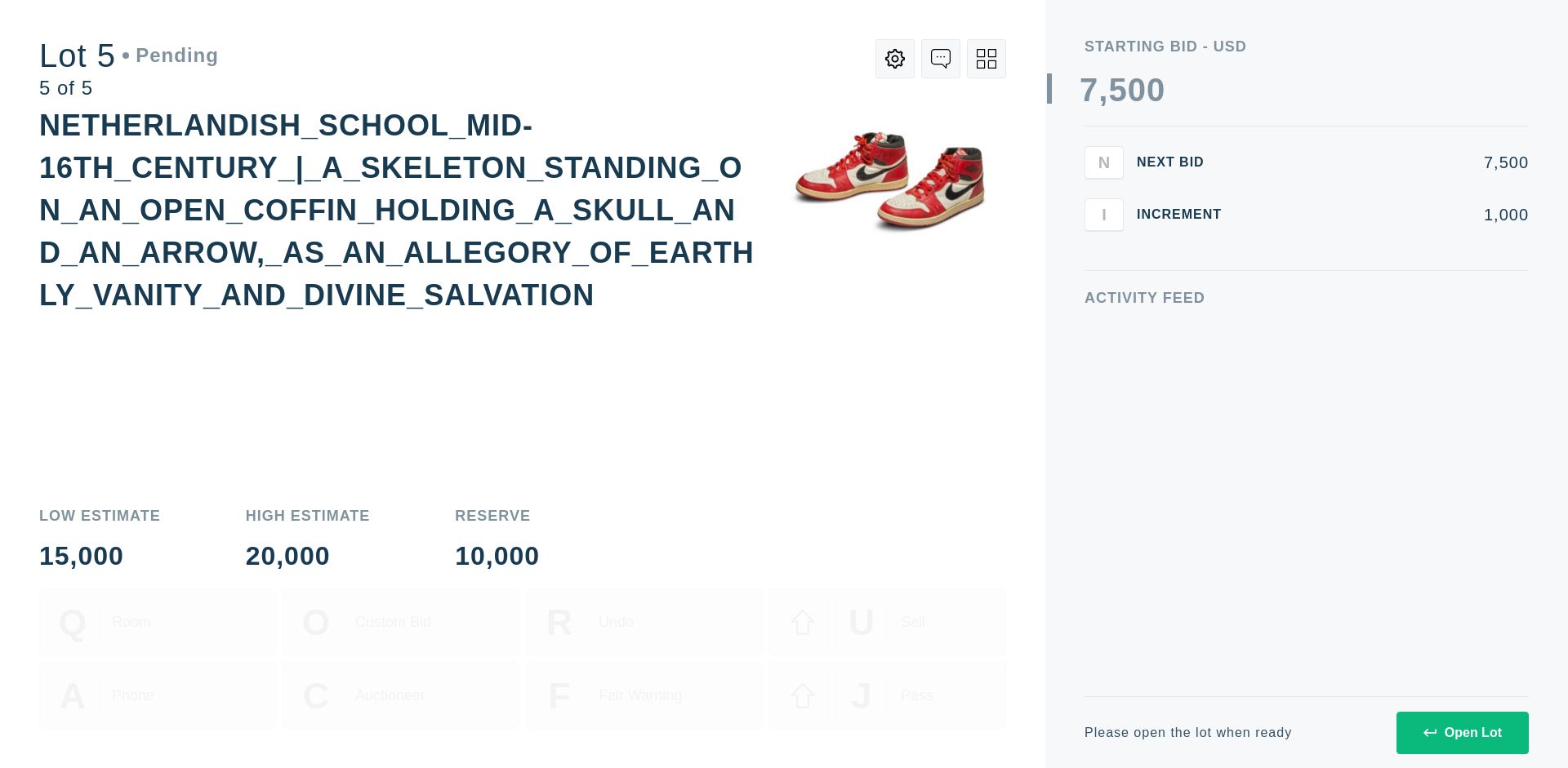
click at [1462, 732] on div "Open Lot" at bounding box center [1462, 733] width 79 height 14
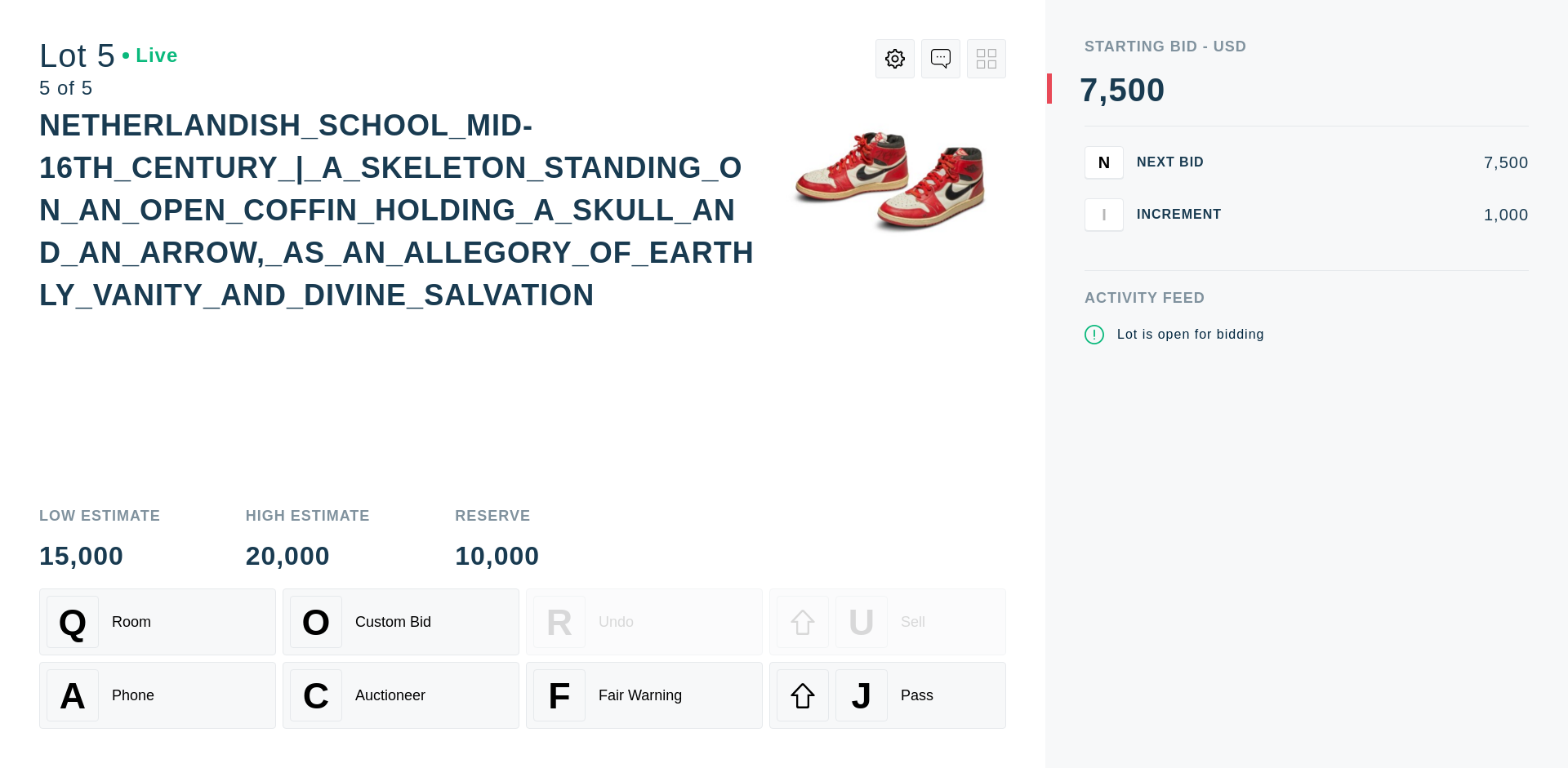
click at [158, 622] on div "Q Room" at bounding box center [157, 622] width 222 height 52
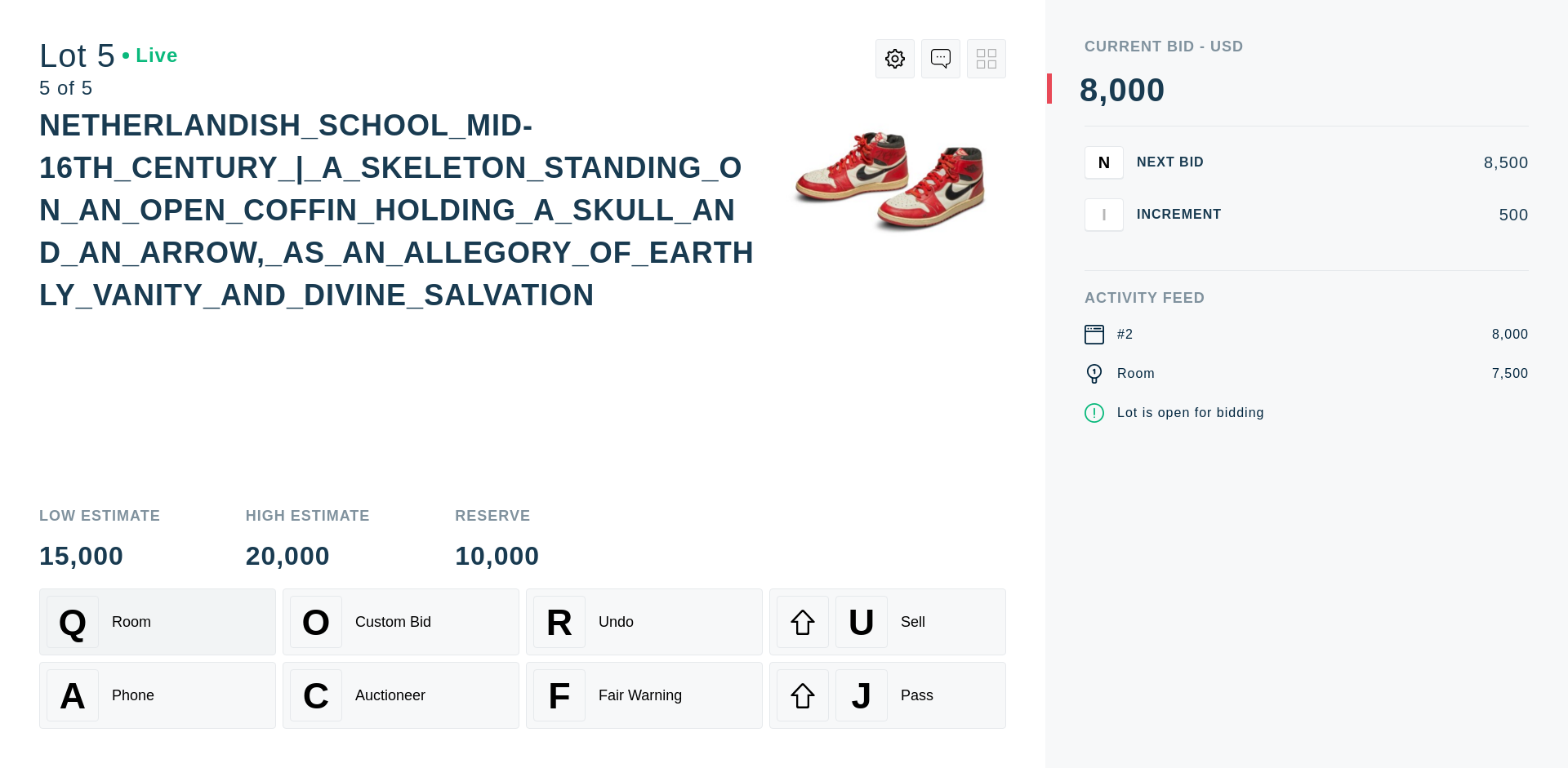
click at [158, 622] on div "Q Room" at bounding box center [157, 622] width 222 height 52
